Goal: Navigation & Orientation: Go to known website

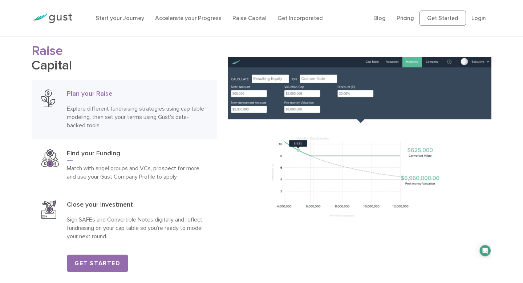
scroll to position [1069, 0]
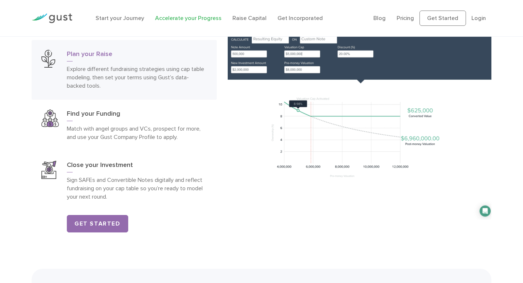
click at [173, 17] on link "Accelerate your Progress" at bounding box center [188, 18] width 66 height 7
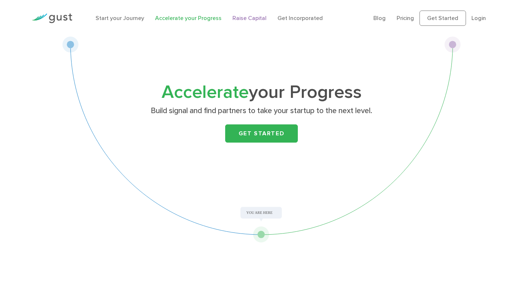
click at [233, 15] on link "Raise Capital" at bounding box center [250, 18] width 34 height 7
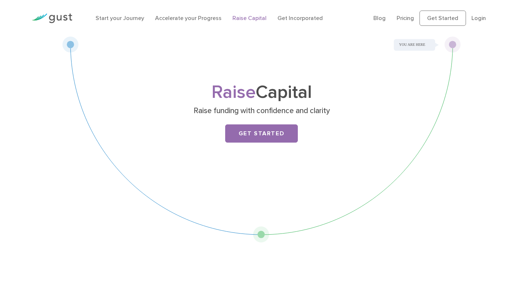
click at [134, 23] on div "Start your Journey Accelerate your Progress Raise Capital Get Incorporated" at bounding box center [229, 18] width 278 height 23
click at [132, 20] on link "Start your Journey" at bounding box center [120, 18] width 49 height 7
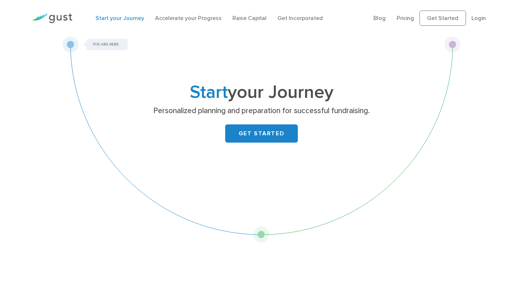
click at [249, 120] on div "Start your Journey Personalized planning and preparation for successful fundrai…" at bounding box center [261, 123] width 287 height 79
click at [250, 126] on link "GET STARTED" at bounding box center [261, 133] width 73 height 18
click at [62, 20] on img at bounding box center [52, 18] width 41 height 10
